Goal: Book appointment/travel/reservation

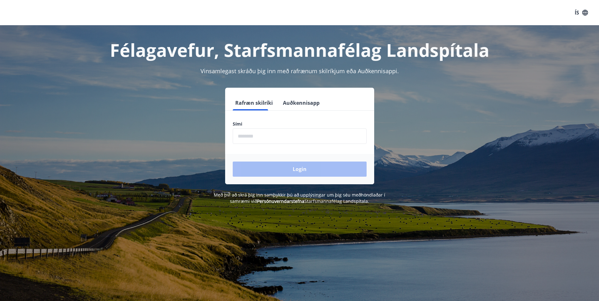
click at [288, 136] on input "phone" at bounding box center [300, 135] width 134 height 15
type input "********"
click at [288, 168] on button "Login" at bounding box center [300, 169] width 134 height 15
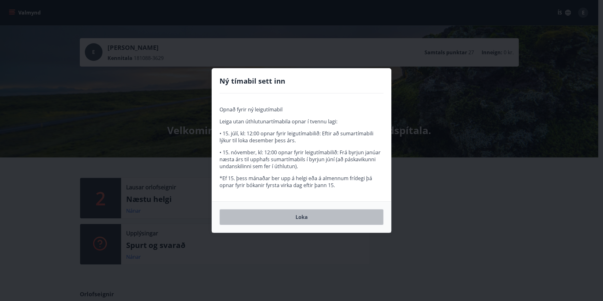
click at [301, 219] on button "Loka" at bounding box center [302, 217] width 164 height 16
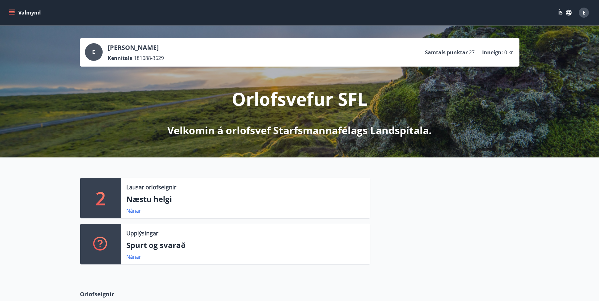
click at [11, 15] on icon "menu" at bounding box center [12, 14] width 6 height 1
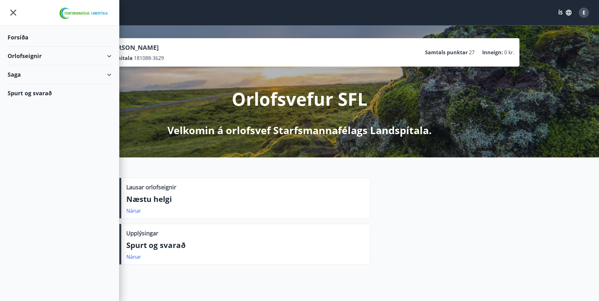
click at [55, 56] on div "Orlofseignir" at bounding box center [60, 56] width 104 height 19
click at [52, 88] on div "Bókunardagatal" at bounding box center [60, 85] width 94 height 13
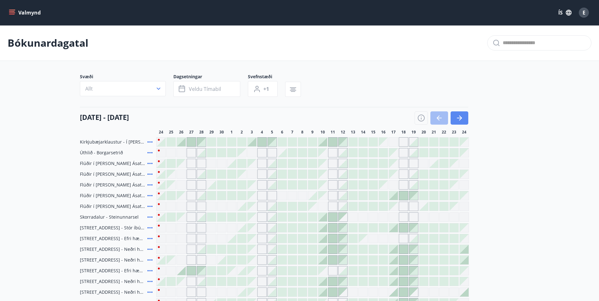
click at [466, 120] on button "button" at bounding box center [459, 117] width 18 height 13
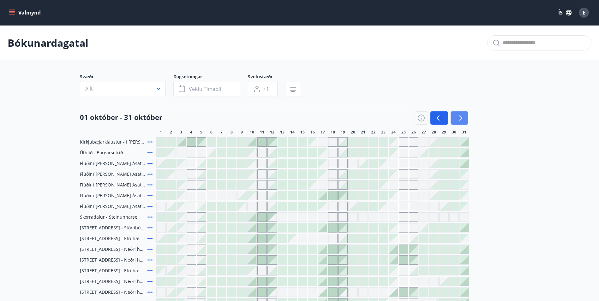
click at [461, 123] on button "button" at bounding box center [459, 117] width 18 height 13
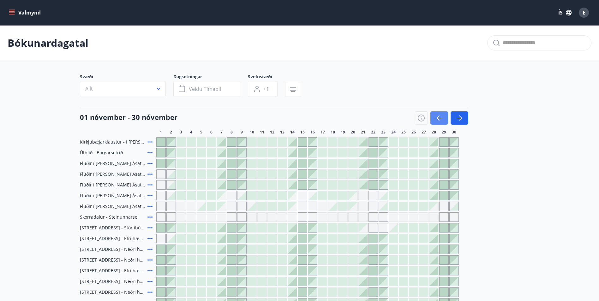
click at [437, 121] on icon "button" at bounding box center [439, 118] width 8 height 8
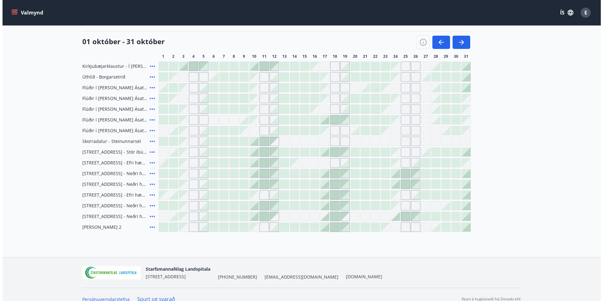
scroll to position [85, 0]
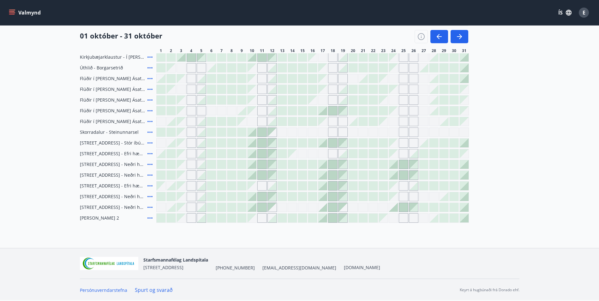
click at [463, 113] on div "Gráir dagar eru ekki bókanlegir" at bounding box center [464, 110] width 9 height 9
click at [467, 176] on div at bounding box center [464, 175] width 9 height 9
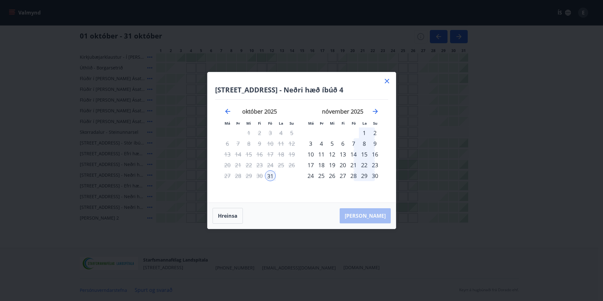
click at [386, 82] on icon at bounding box center [387, 81] width 8 height 8
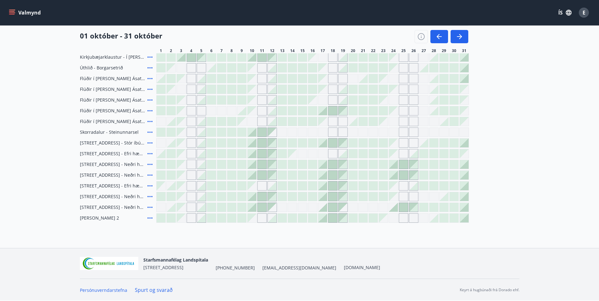
click at [147, 144] on icon at bounding box center [150, 143] width 8 height 8
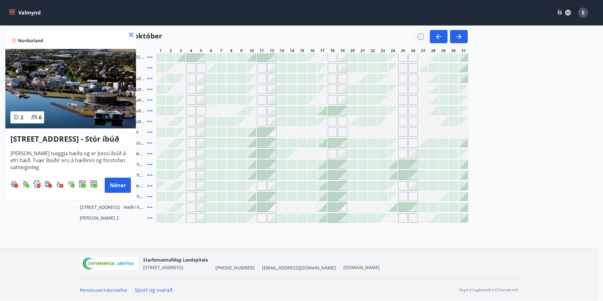
click at [39, 140] on h3 "[STREET_ADDRESS] - Stór íbúð efri hæð íbúð 1" at bounding box center [70, 139] width 121 height 11
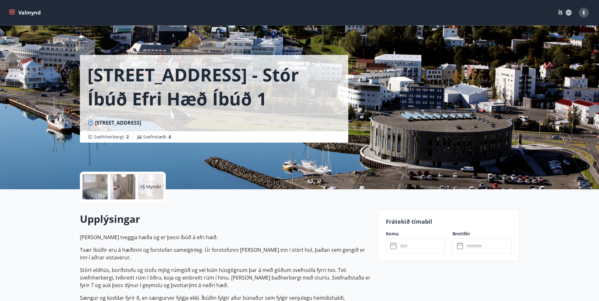
click at [127, 193] on div at bounding box center [122, 186] width 25 height 25
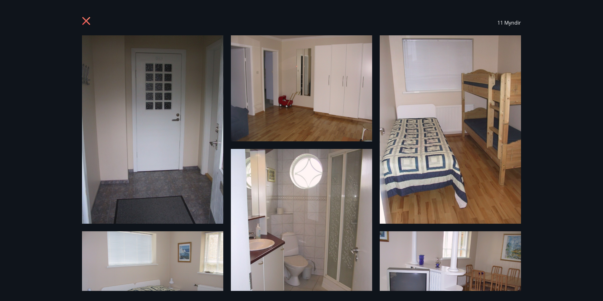
click at [85, 22] on icon at bounding box center [86, 21] width 8 height 8
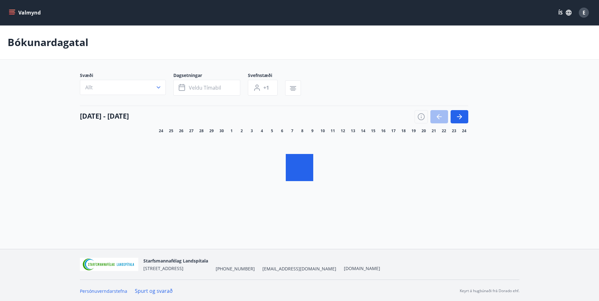
scroll to position [1, 0]
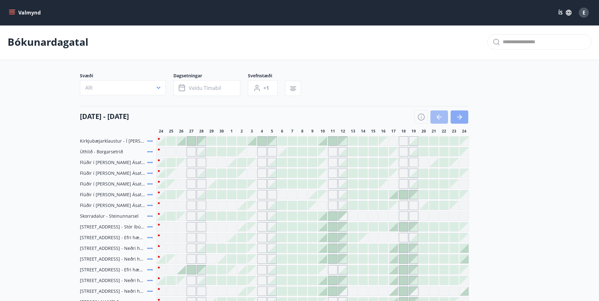
click at [455, 117] on icon "button" at bounding box center [459, 117] width 8 height 8
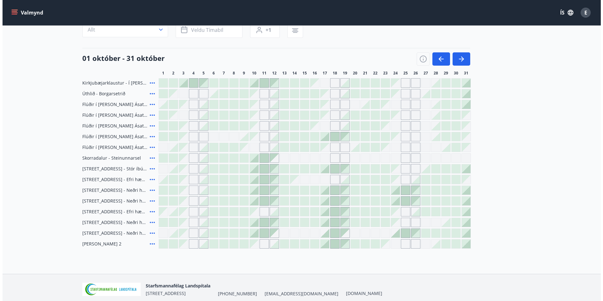
scroll to position [64, 0]
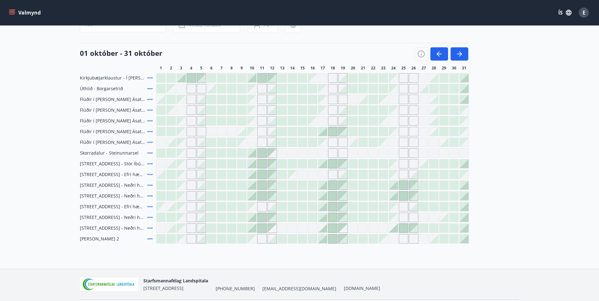
click at [462, 164] on div at bounding box center [464, 163] width 9 height 9
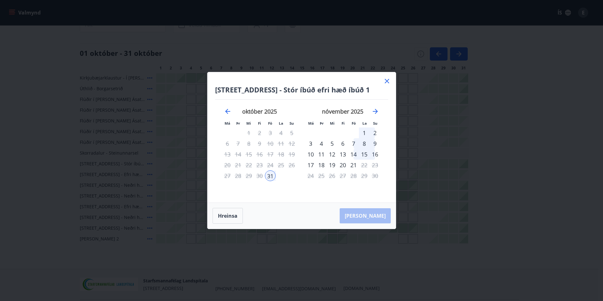
click at [377, 135] on div "2" at bounding box center [375, 133] width 11 height 11
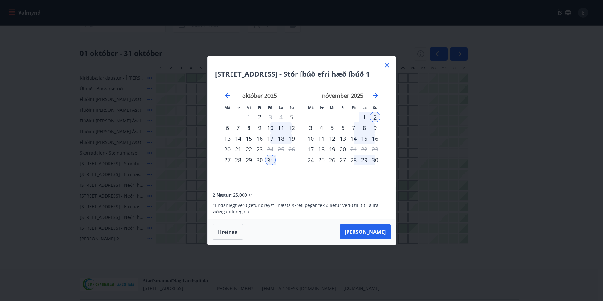
click at [301, 185] on div "Hrafnagilsstræti 23 - Stór íbúð efri hæð íbúð 1 Má Þr Mi Fi Fö La Su Má Þr Mi F…" at bounding box center [302, 121] width 188 height 130
click at [263, 162] on div "30" at bounding box center [259, 160] width 11 height 11
click at [376, 116] on div "2" at bounding box center [375, 117] width 11 height 11
click at [387, 65] on icon at bounding box center [387, 65] width 4 height 4
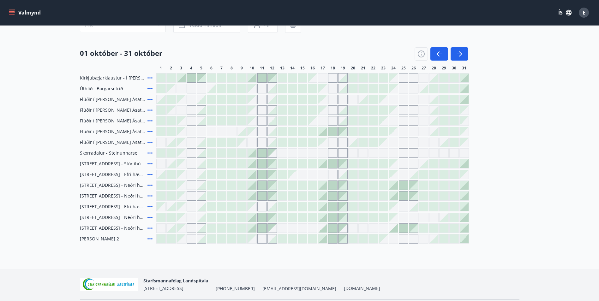
click at [462, 241] on div at bounding box center [464, 239] width 9 height 9
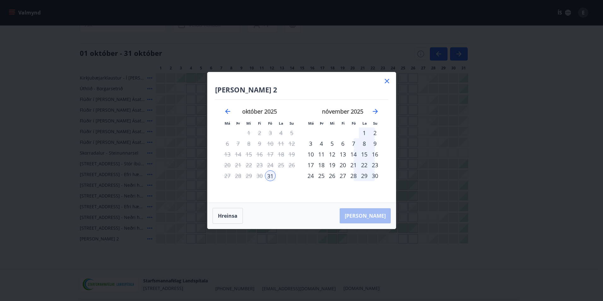
click at [377, 134] on div "2" at bounding box center [375, 133] width 11 height 11
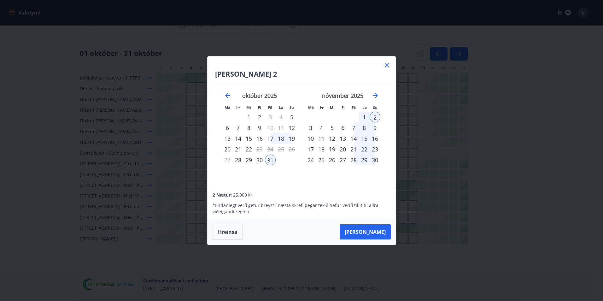
click at [387, 65] on icon at bounding box center [387, 65] width 1 height 1
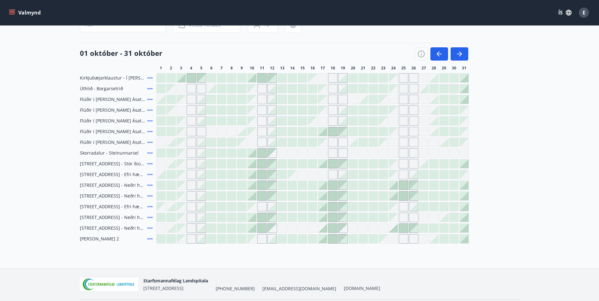
click at [148, 241] on icon at bounding box center [150, 239] width 8 height 8
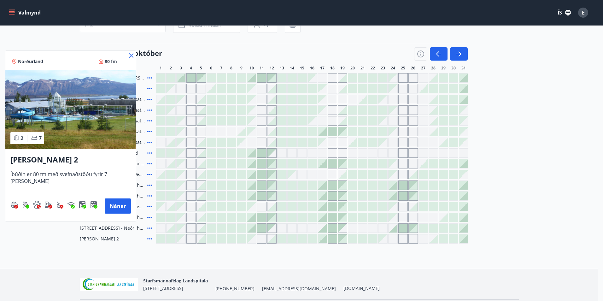
click at [60, 131] on img at bounding box center [70, 110] width 131 height 80
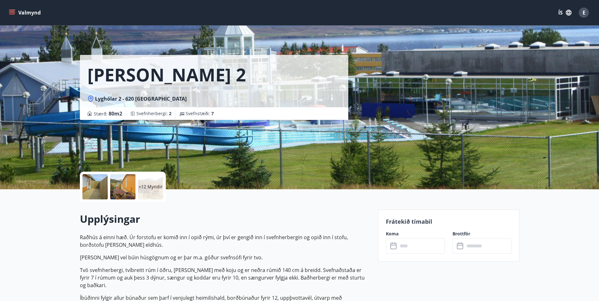
click at [100, 191] on div at bounding box center [94, 186] width 25 height 25
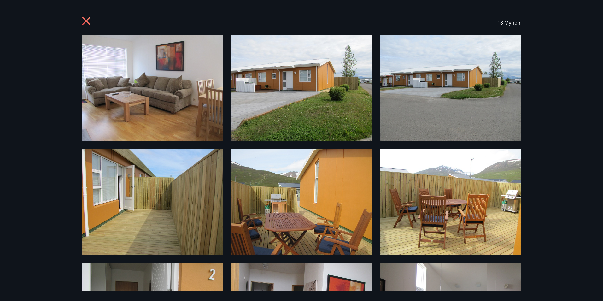
click at [85, 23] on icon at bounding box center [86, 21] width 8 height 8
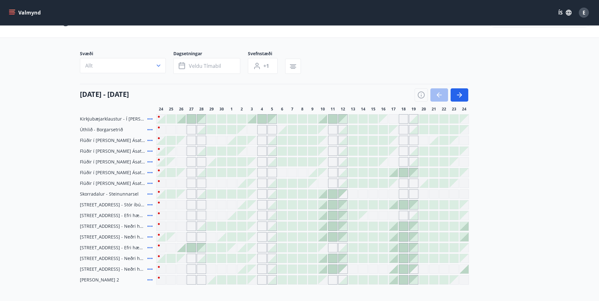
scroll to position [33, 0]
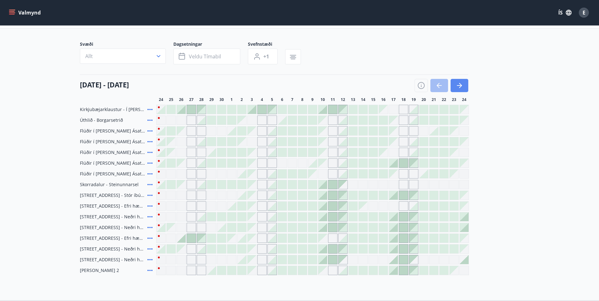
click at [466, 84] on button "button" at bounding box center [459, 85] width 18 height 13
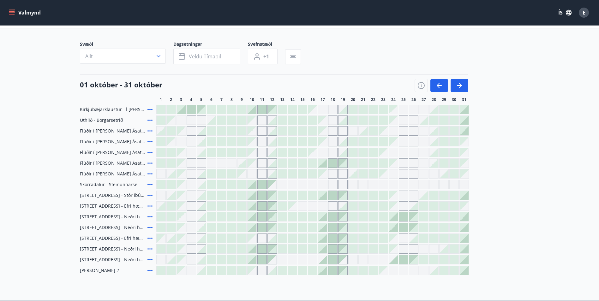
click at [455, 195] on div at bounding box center [453, 195] width 9 height 9
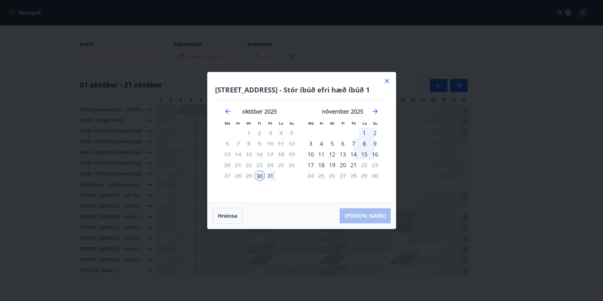
click at [390, 82] on icon at bounding box center [387, 81] width 8 height 8
